Goal: Task Accomplishment & Management: Complete application form

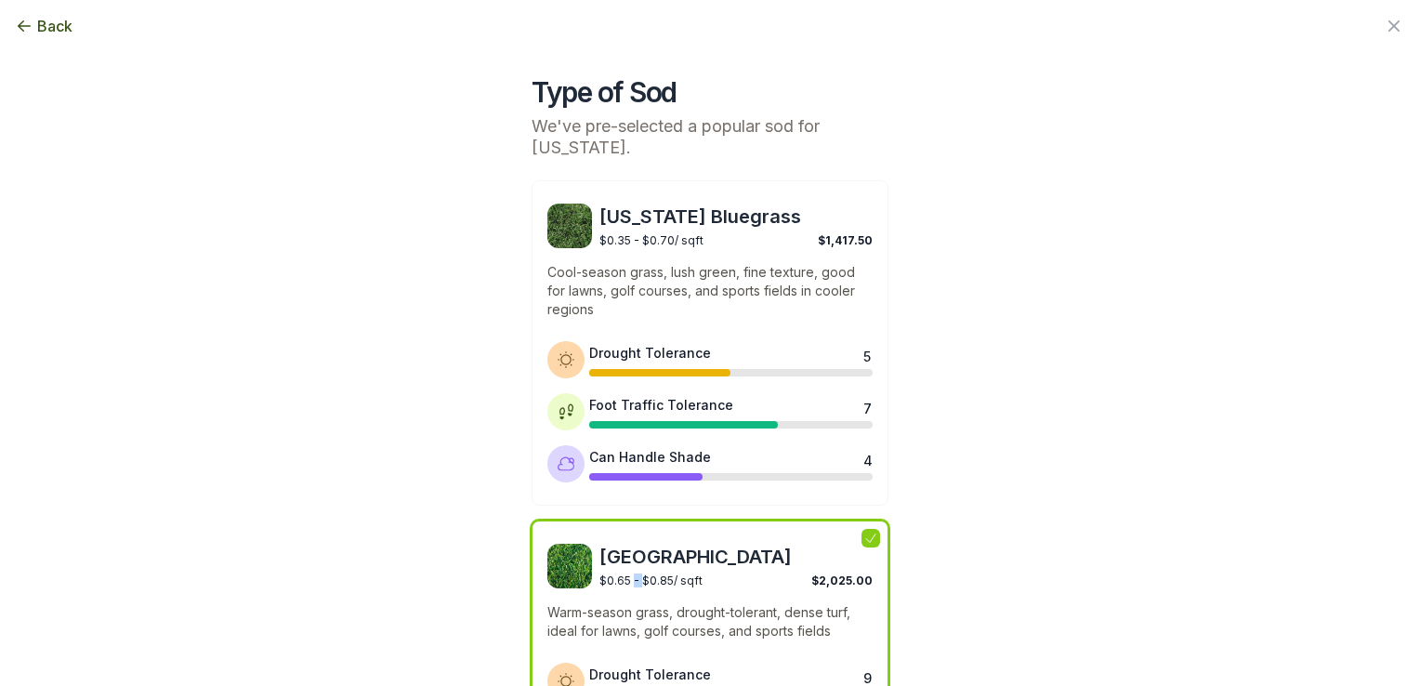
scroll to position [216, 0]
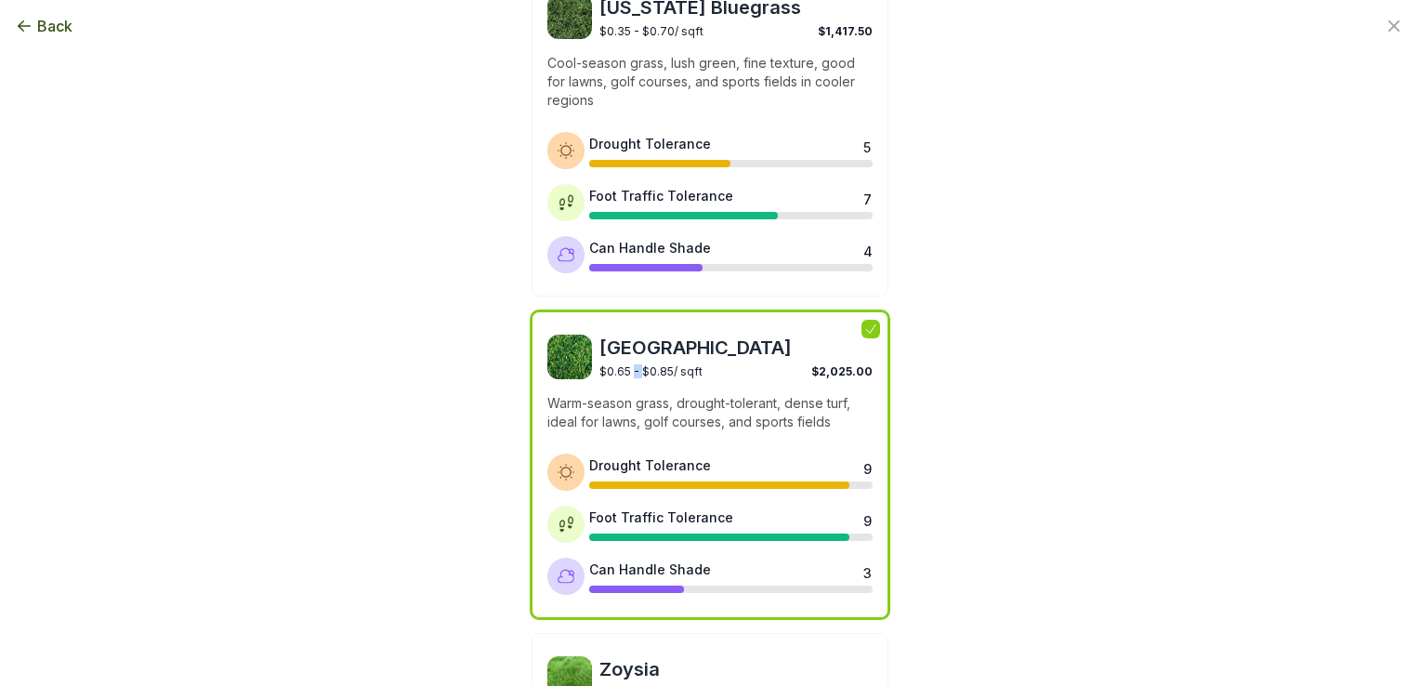
click at [582, 340] on img at bounding box center [570, 357] width 45 height 45
click at [622, 343] on span "[GEOGRAPHIC_DATA]" at bounding box center [736, 348] width 273 height 26
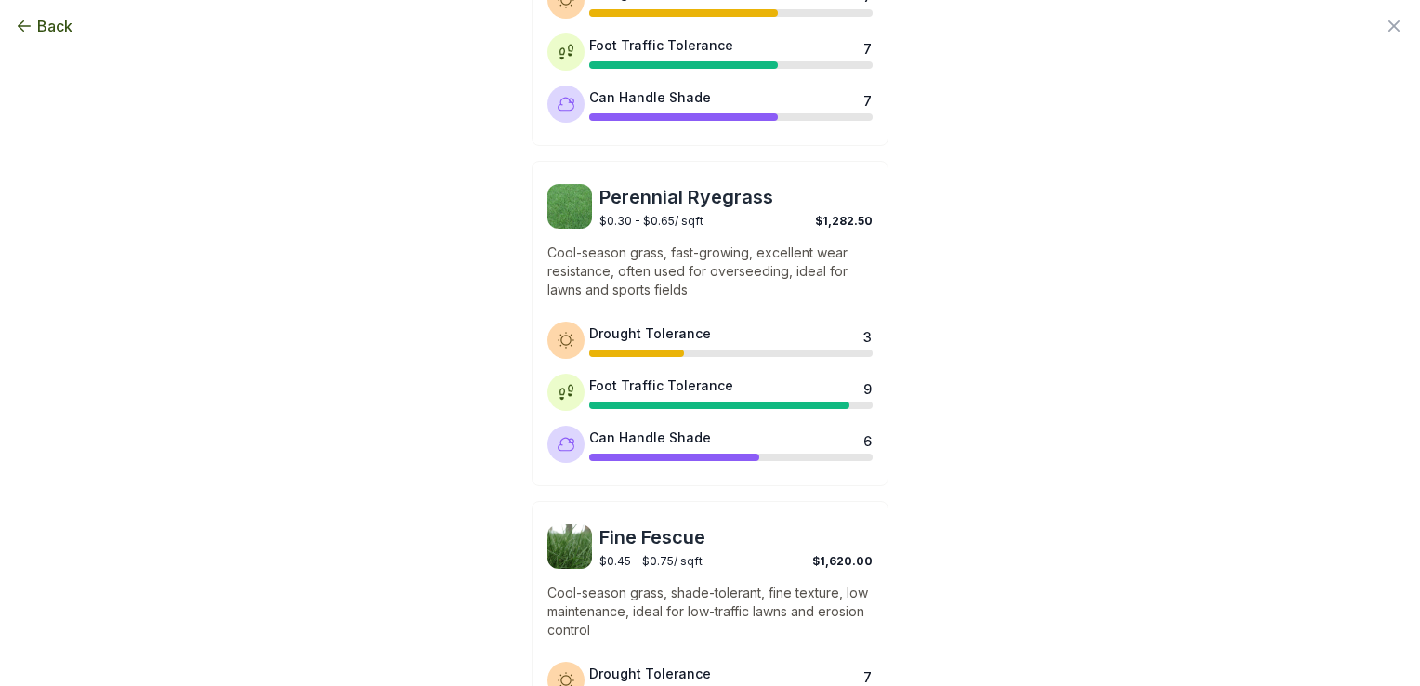
scroll to position [1580, 0]
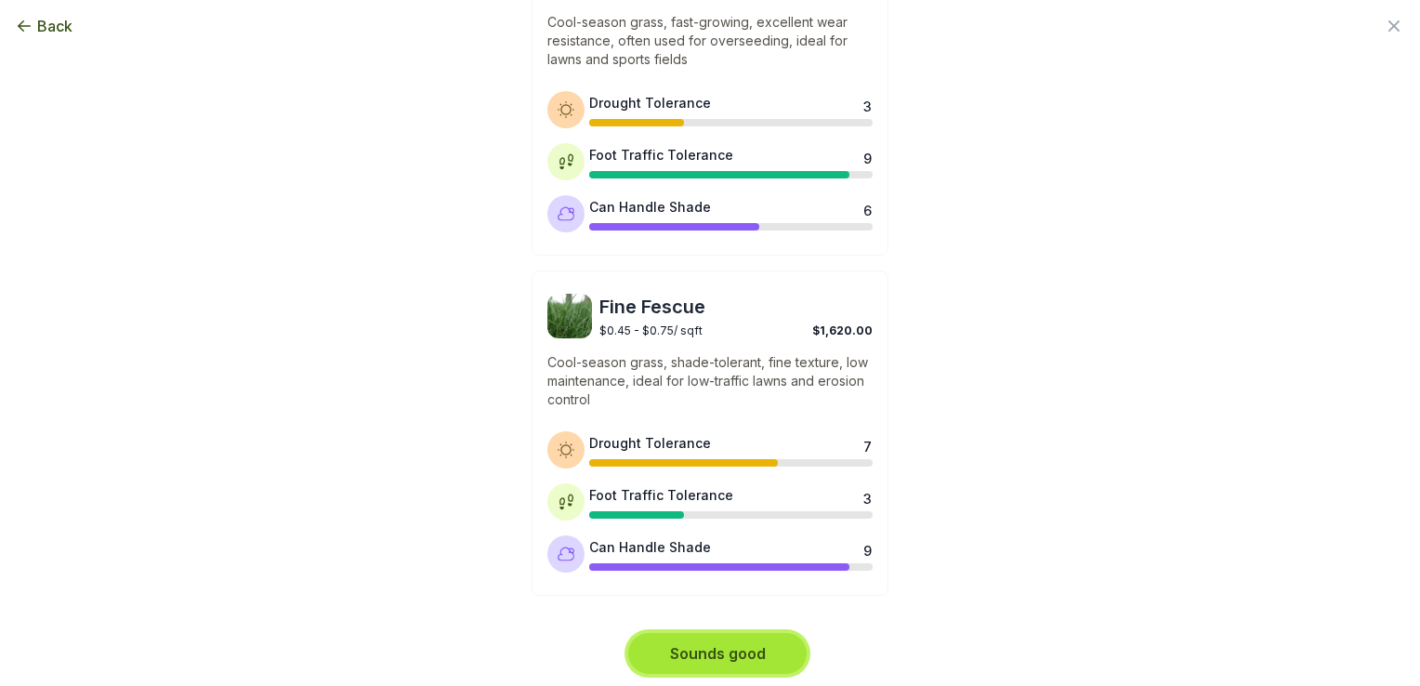
click at [714, 636] on button "Sounds good" at bounding box center [717, 653] width 178 height 41
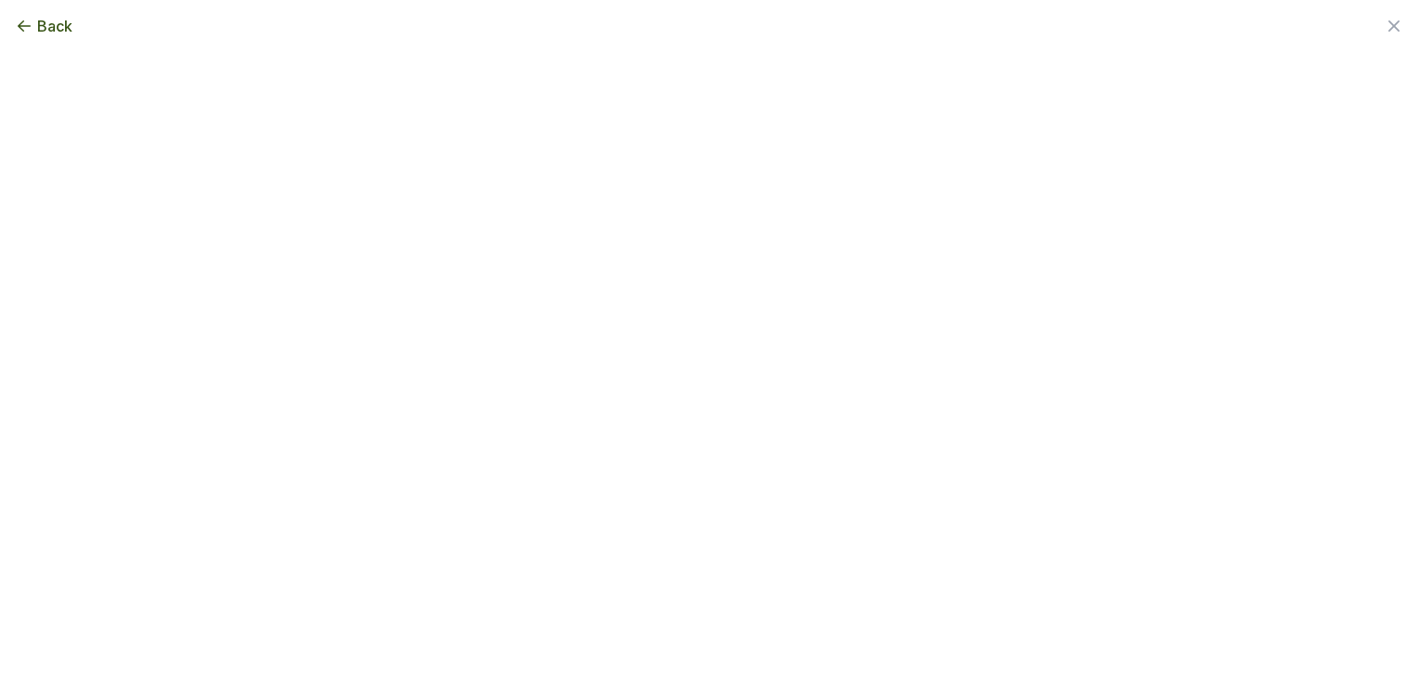
scroll to position [0, 0]
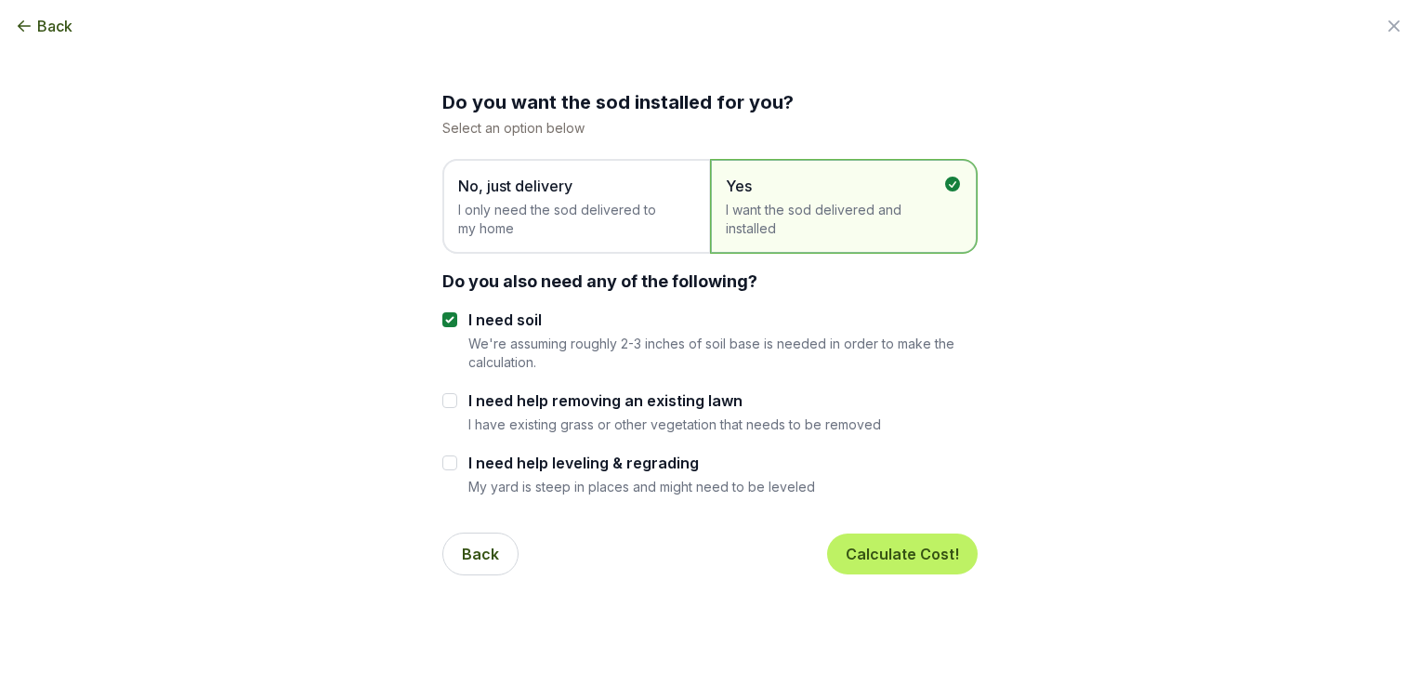
click at [661, 218] on span "I only need the sod delivered to my home" at bounding box center [567, 219] width 218 height 37
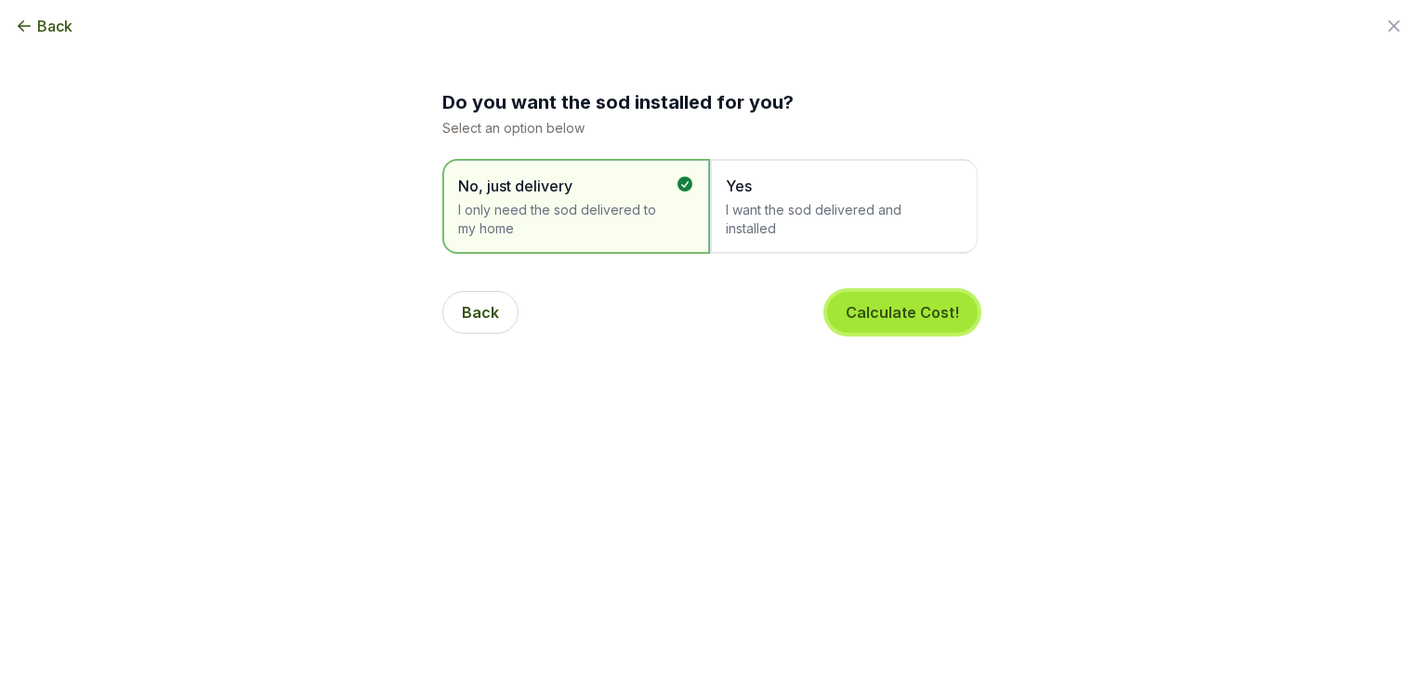
click at [866, 297] on button "Calculate Cost!" at bounding box center [902, 312] width 151 height 41
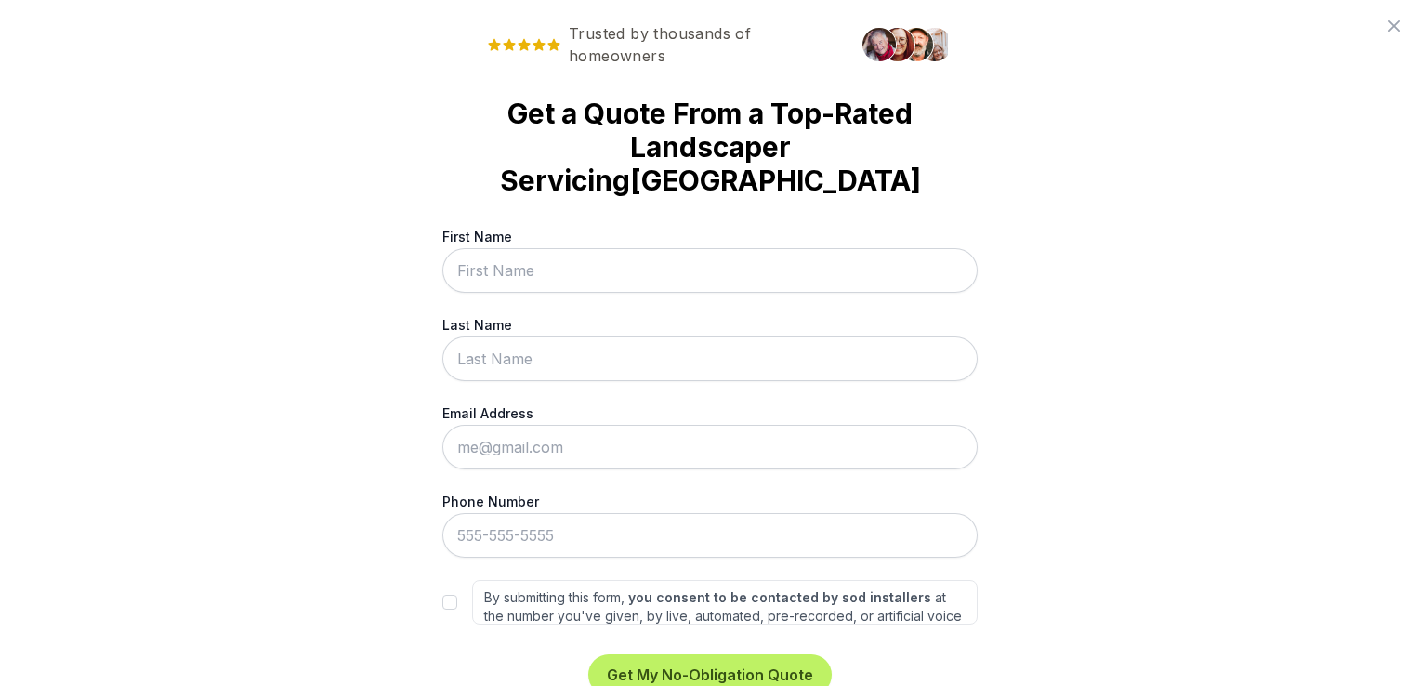
click at [583, 250] on input "First Name" at bounding box center [709, 270] width 535 height 45
type input "[PERSON_NAME]"
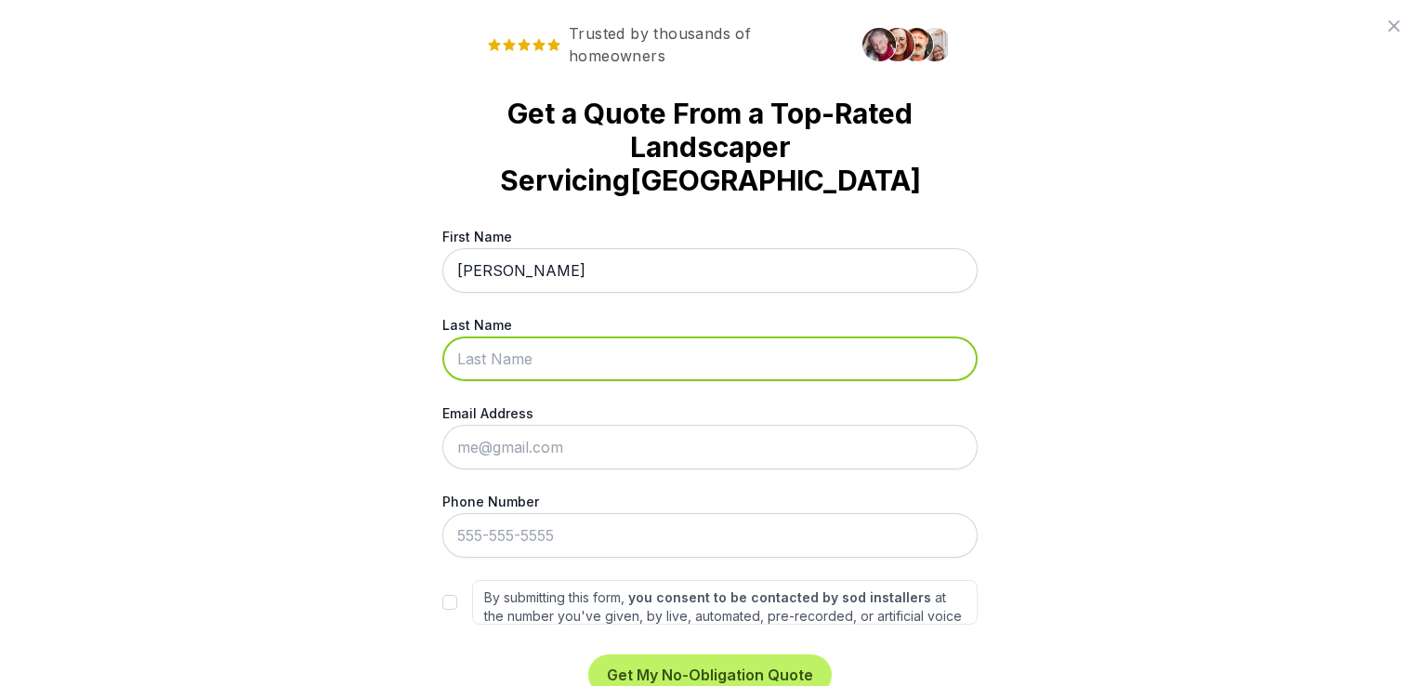
type input "Pensy"
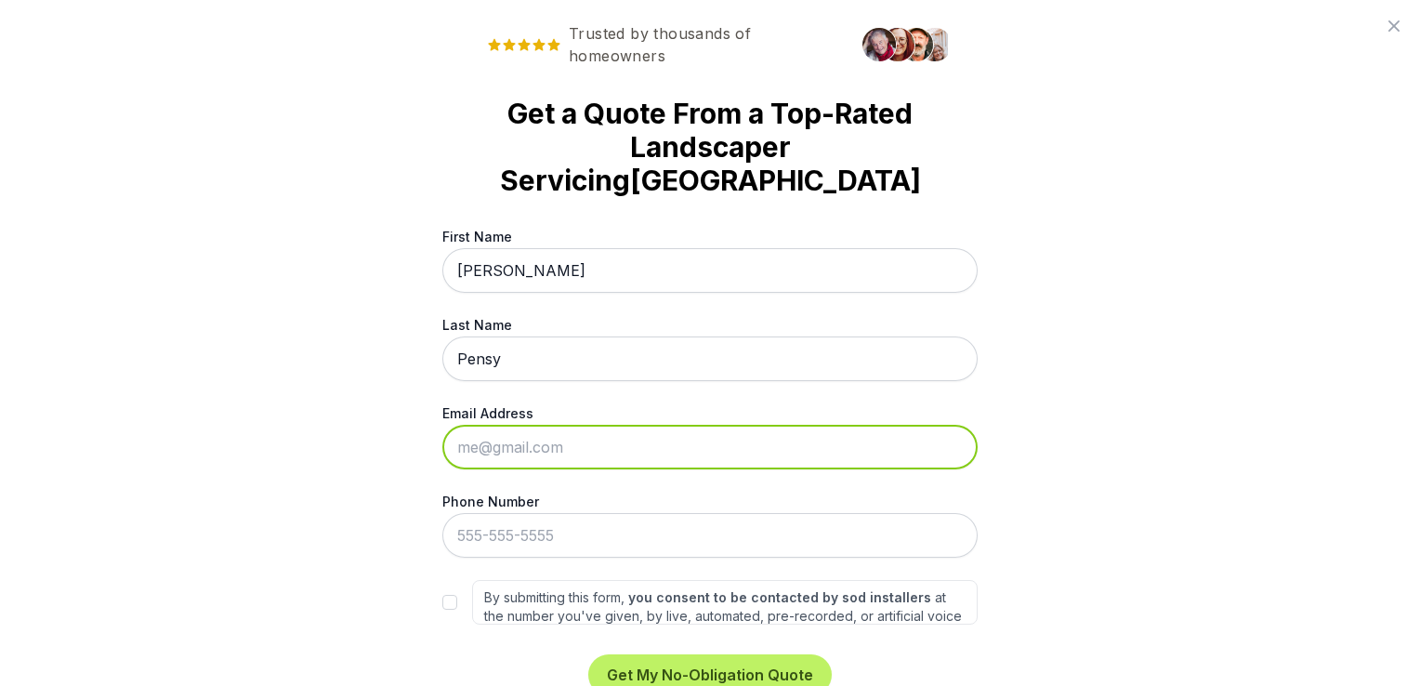
type input "[STREET_ADDRESS]"
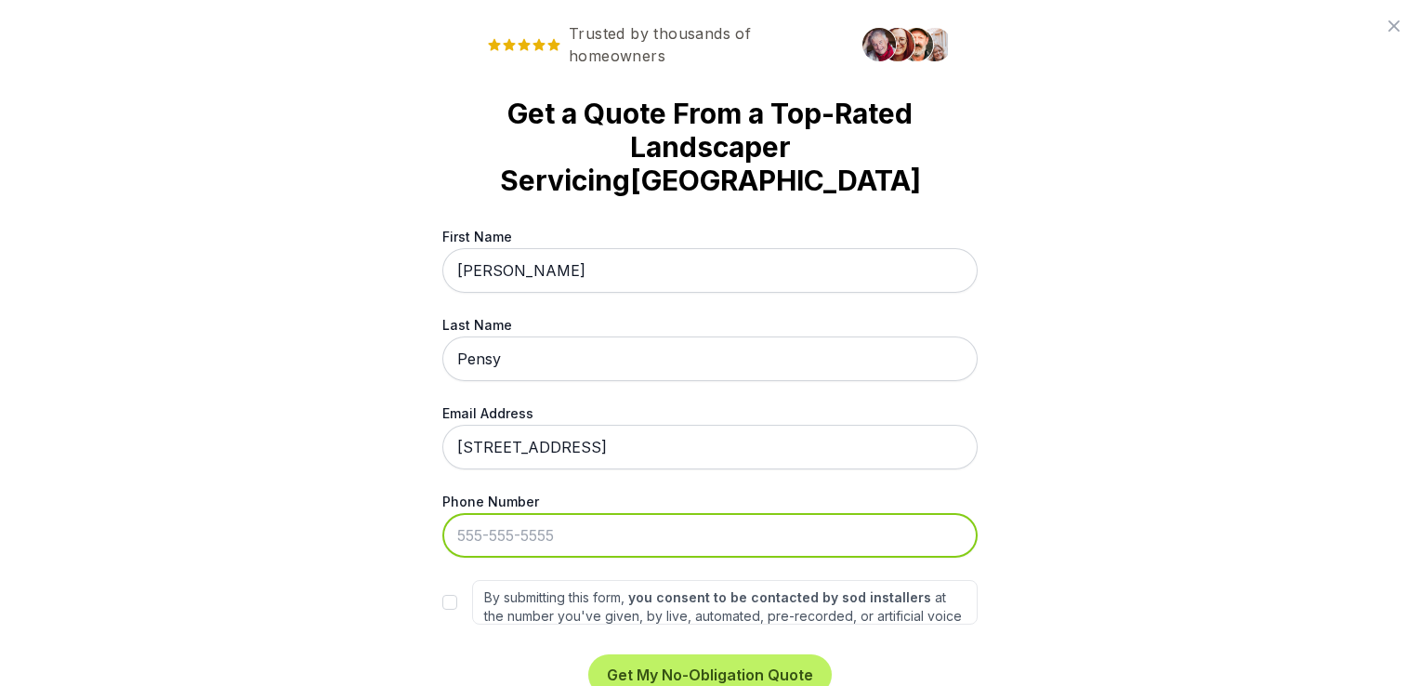
type input "[PHONE_NUMBER]"
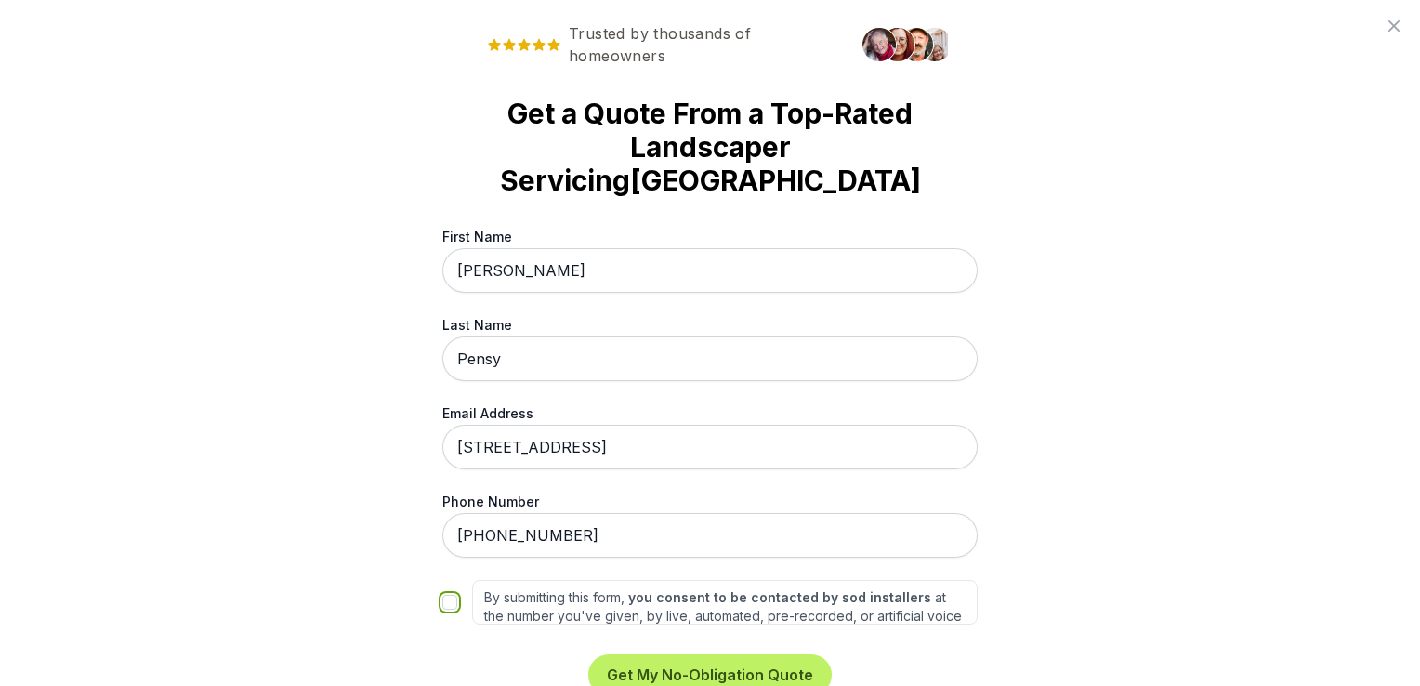
click at [445, 595] on input "By submitting this form, you consent to be contacted by sod installers at the n…" at bounding box center [449, 602] width 15 height 15
checkbox input "true"
click at [681, 654] on button "Get My No-Obligation Quote" at bounding box center [710, 674] width 244 height 41
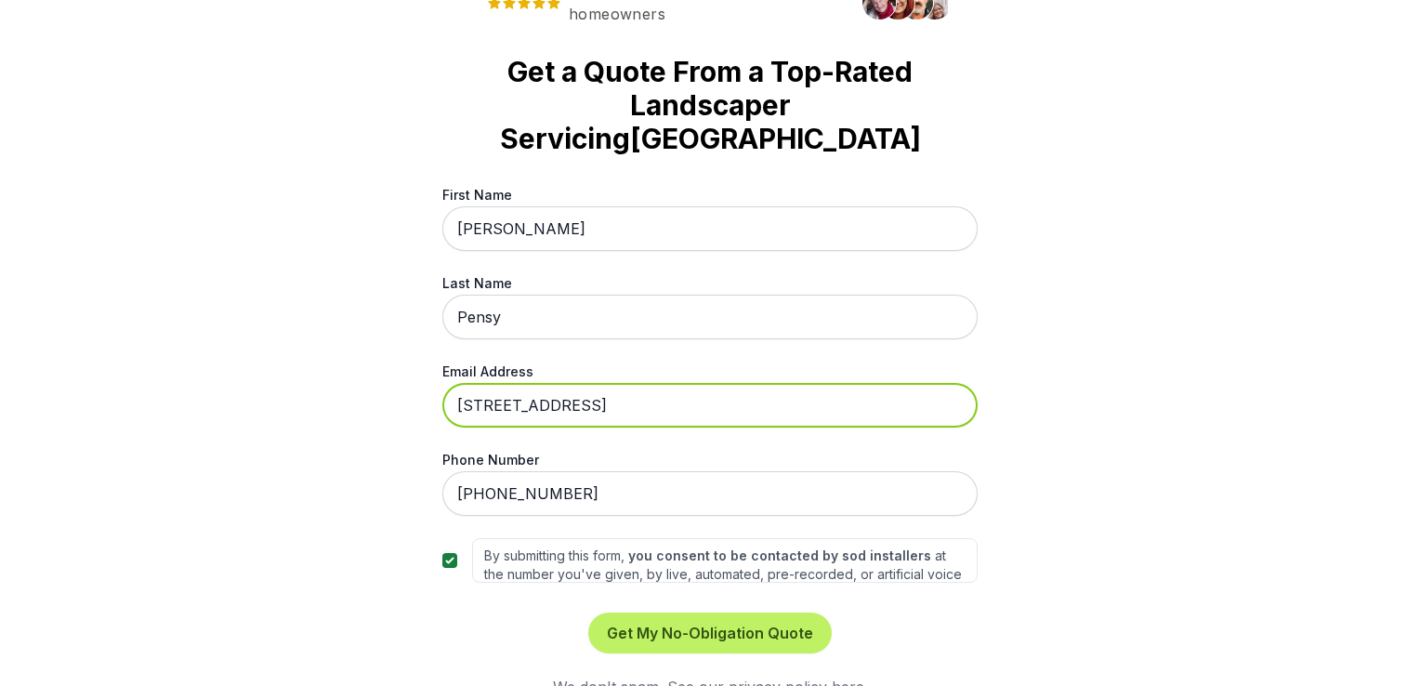
click at [640, 383] on input "[STREET_ADDRESS]" at bounding box center [709, 405] width 535 height 45
type input "[EMAIL_ADDRESS][DOMAIN_NAME]"
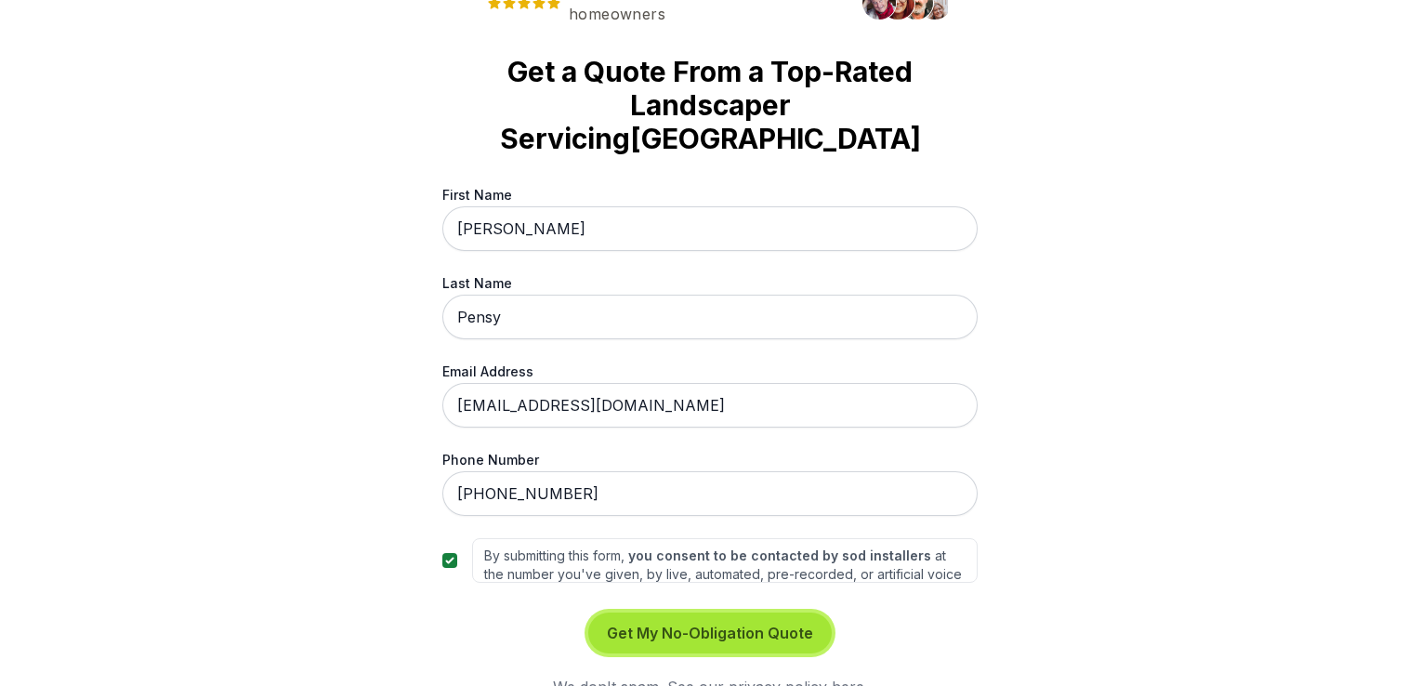
click at [679, 613] on button "Get My No-Obligation Quote" at bounding box center [710, 633] width 244 height 41
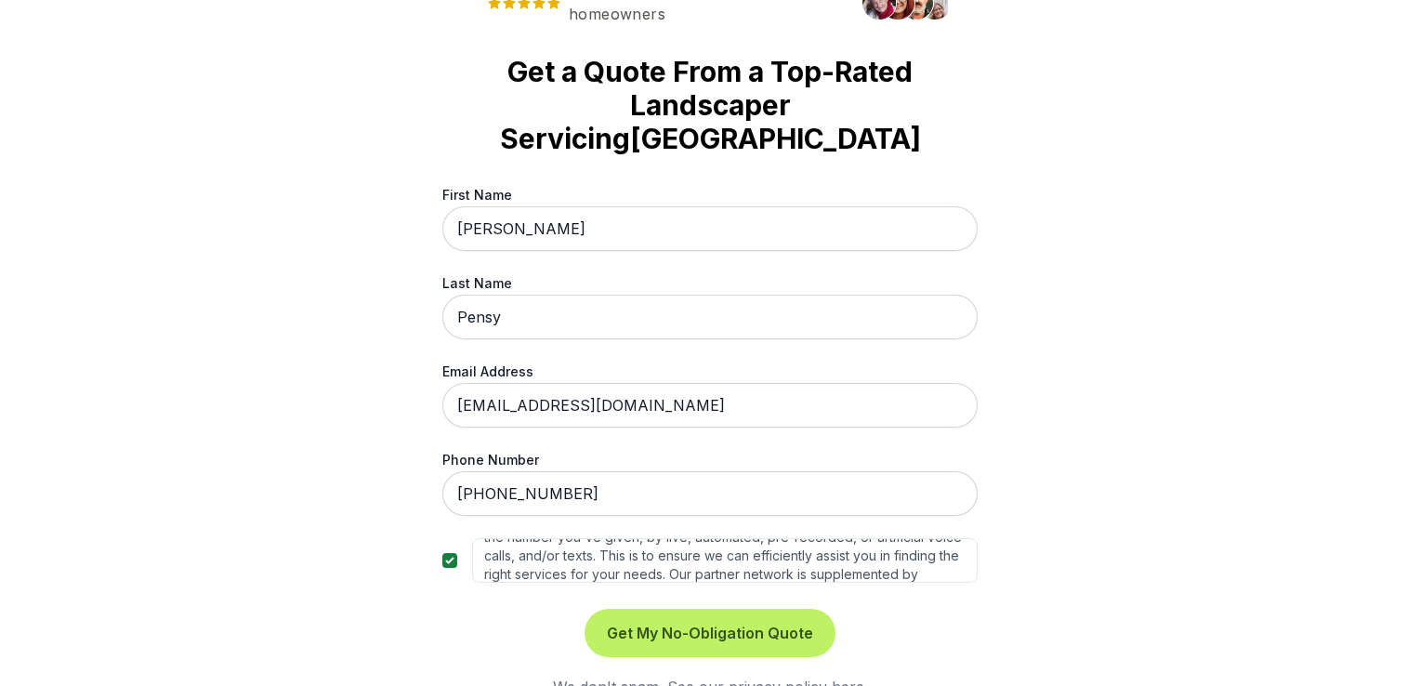
scroll to position [83, 0]
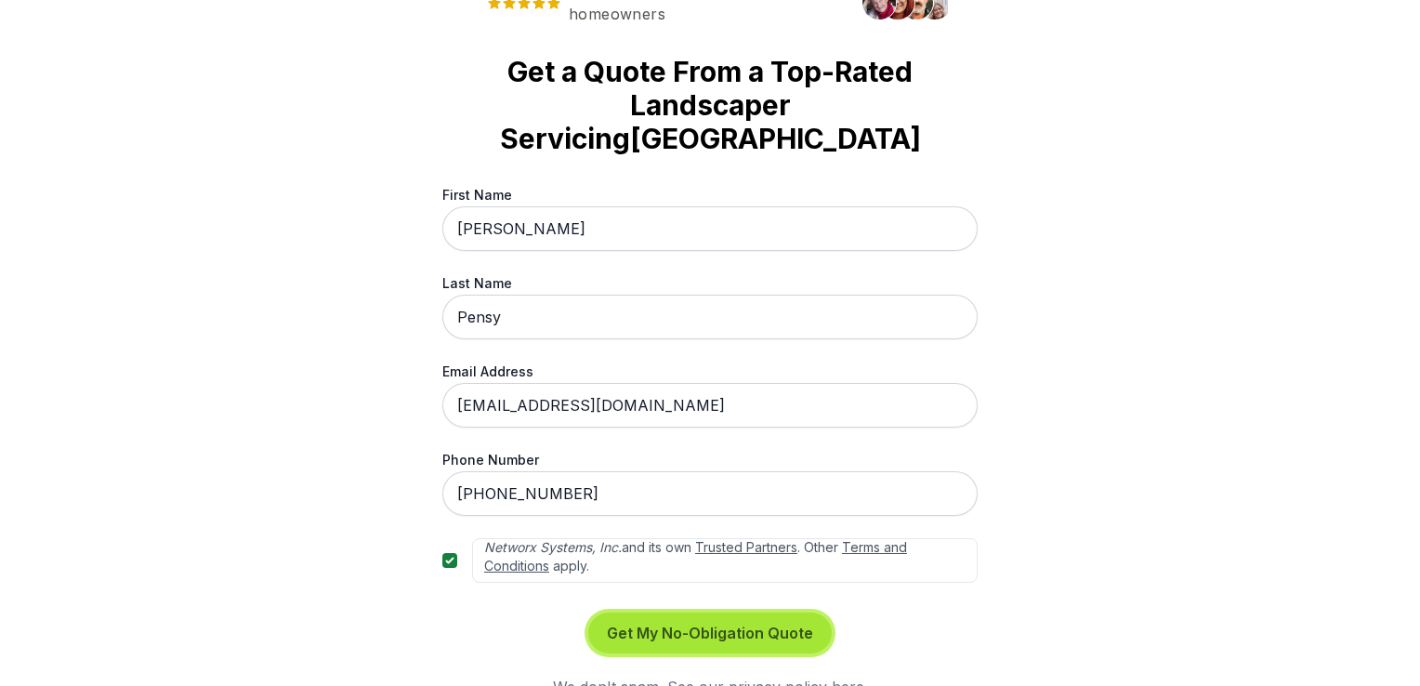
click at [680, 613] on button "Get My No-Obligation Quote" at bounding box center [710, 633] width 244 height 41
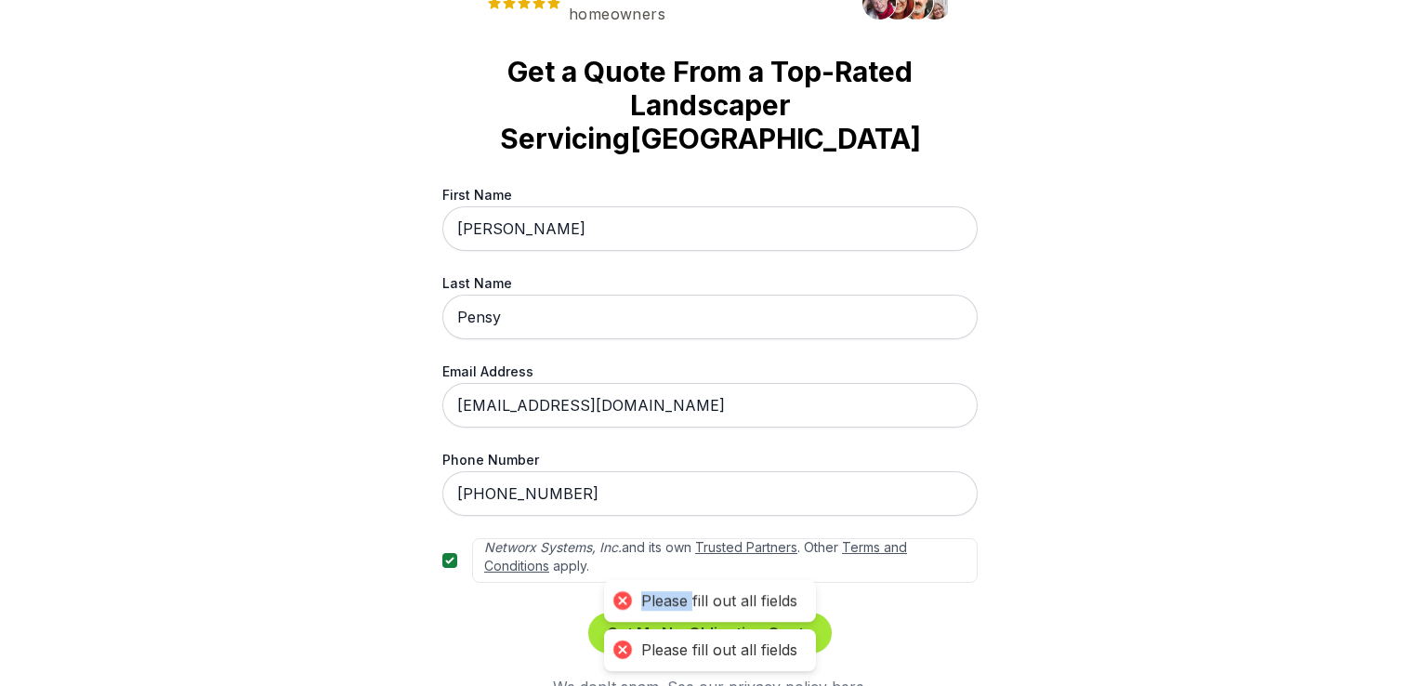
click at [680, 594] on div "Please fill out all fields" at bounding box center [710, 601] width 212 height 42
click at [680, 594] on div "Please fill out all fields" at bounding box center [719, 601] width 156 height 20
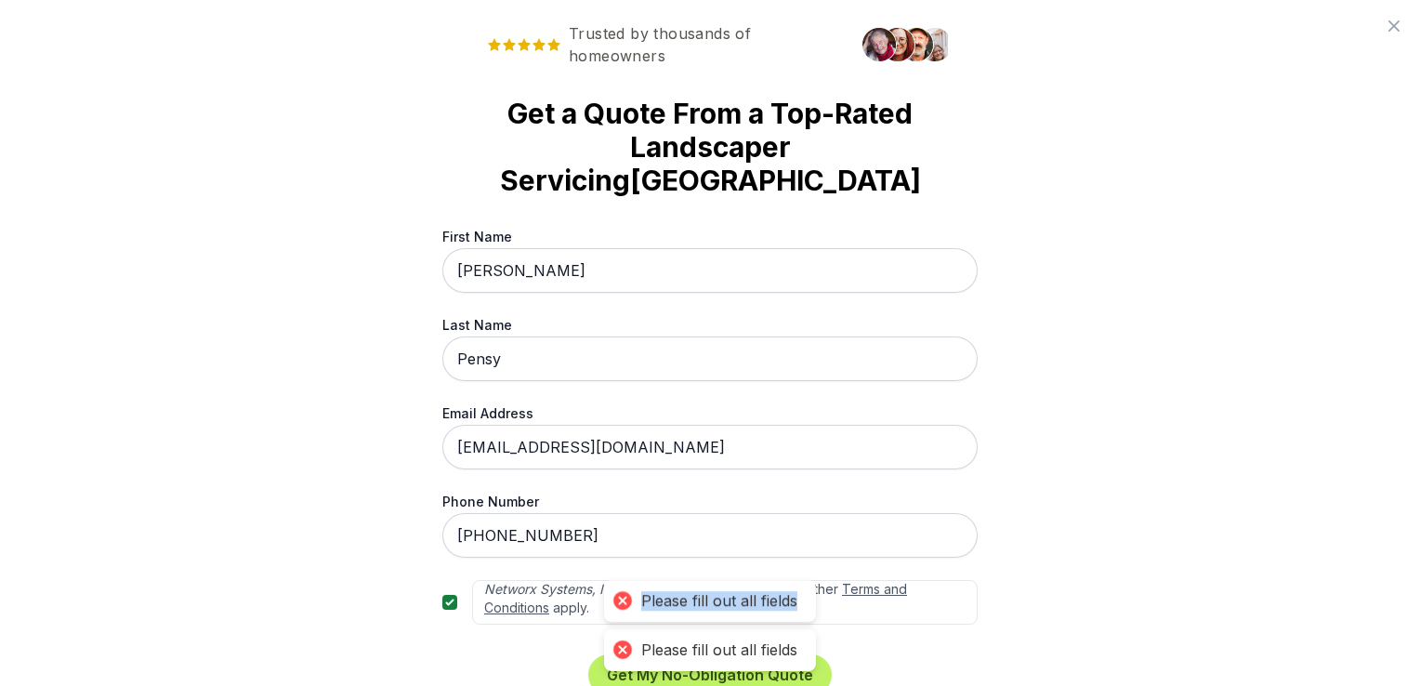
scroll to position [42, 0]
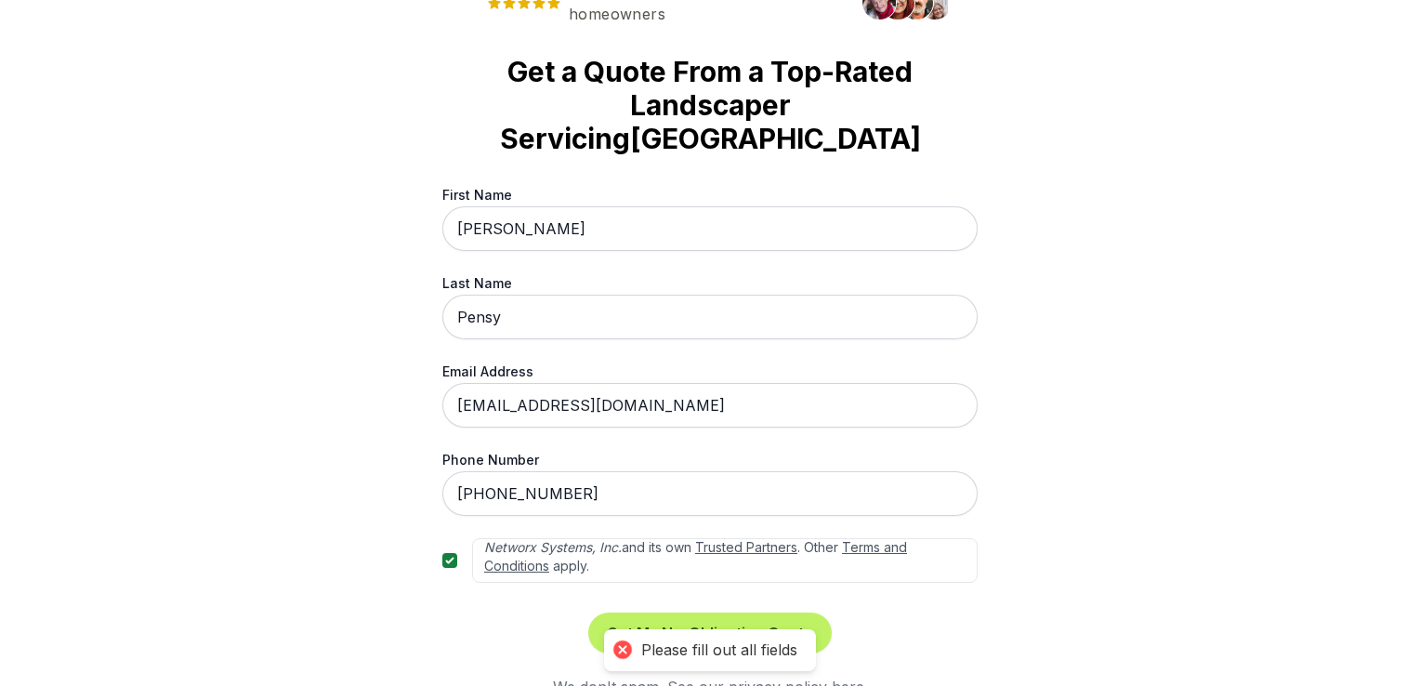
click at [872, 633] on div "Get My No-Obligation Quote We don't spam. See our privacy policy here ." at bounding box center [709, 656] width 535 height 86
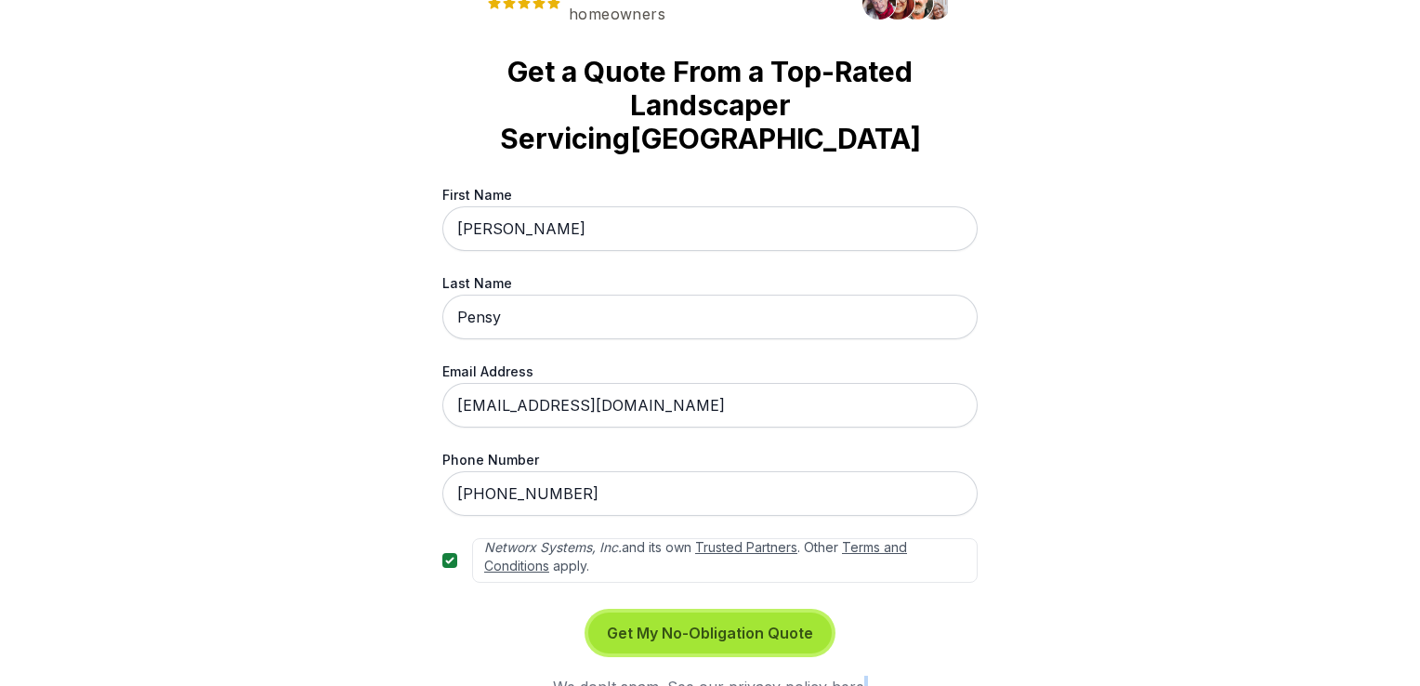
click at [677, 613] on button "Get My No-Obligation Quote" at bounding box center [710, 633] width 244 height 41
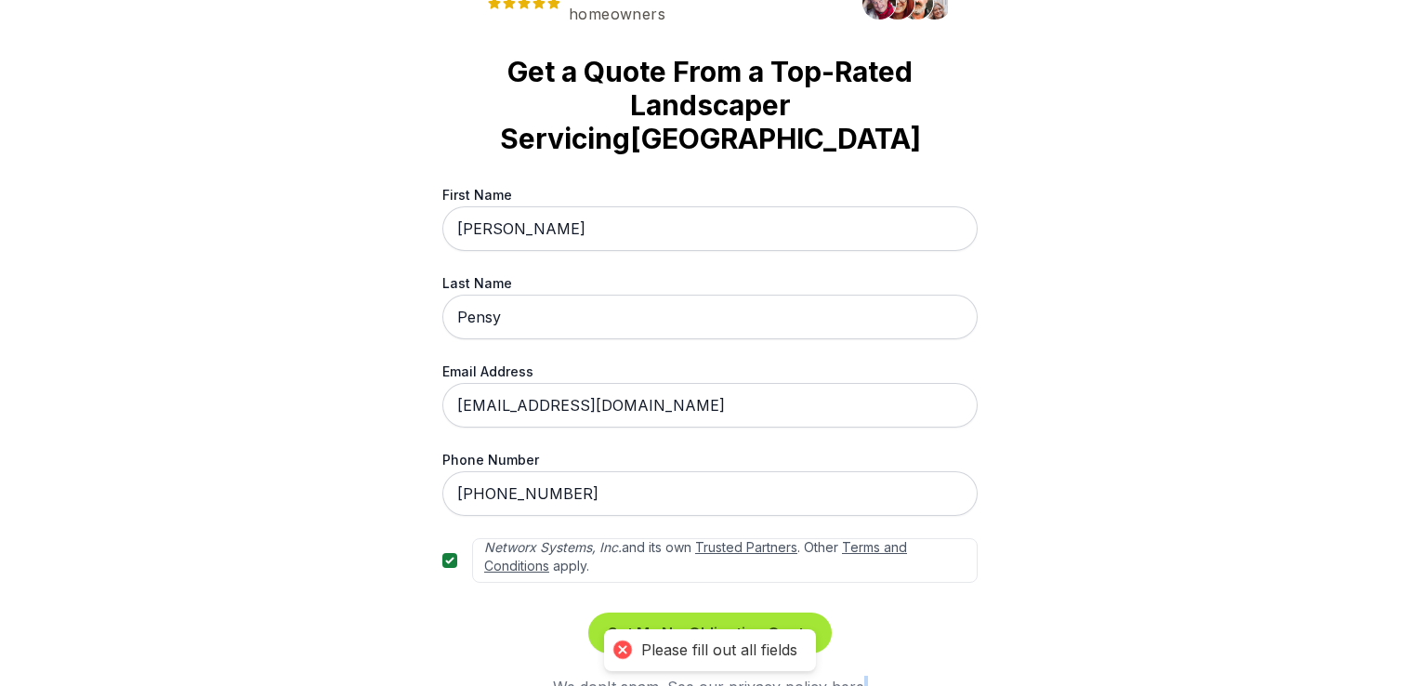
click at [677, 629] on div "Please fill out all fields" at bounding box center [710, 650] width 212 height 42
click at [677, 595] on div "Please fill out all fields" at bounding box center [719, 601] width 156 height 20
